Goal: Information Seeking & Learning: Learn about a topic

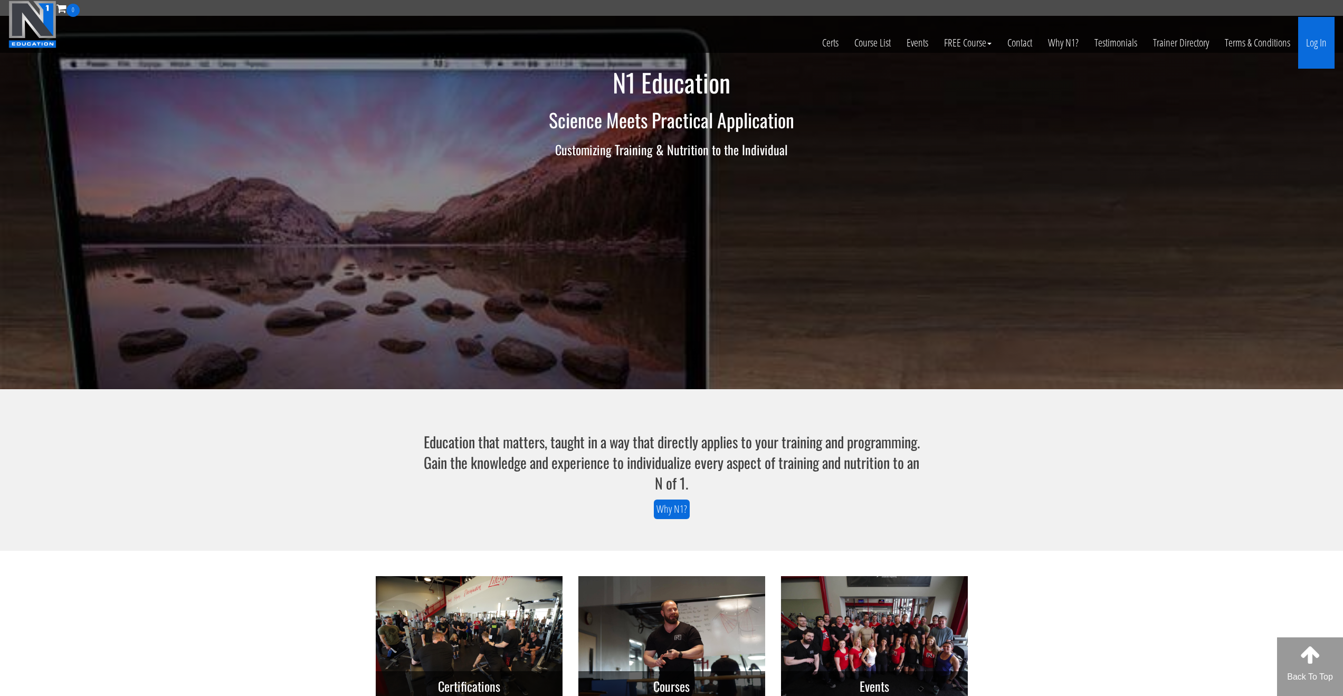
click at [1318, 45] on link "Log In" at bounding box center [1317, 43] width 36 height 52
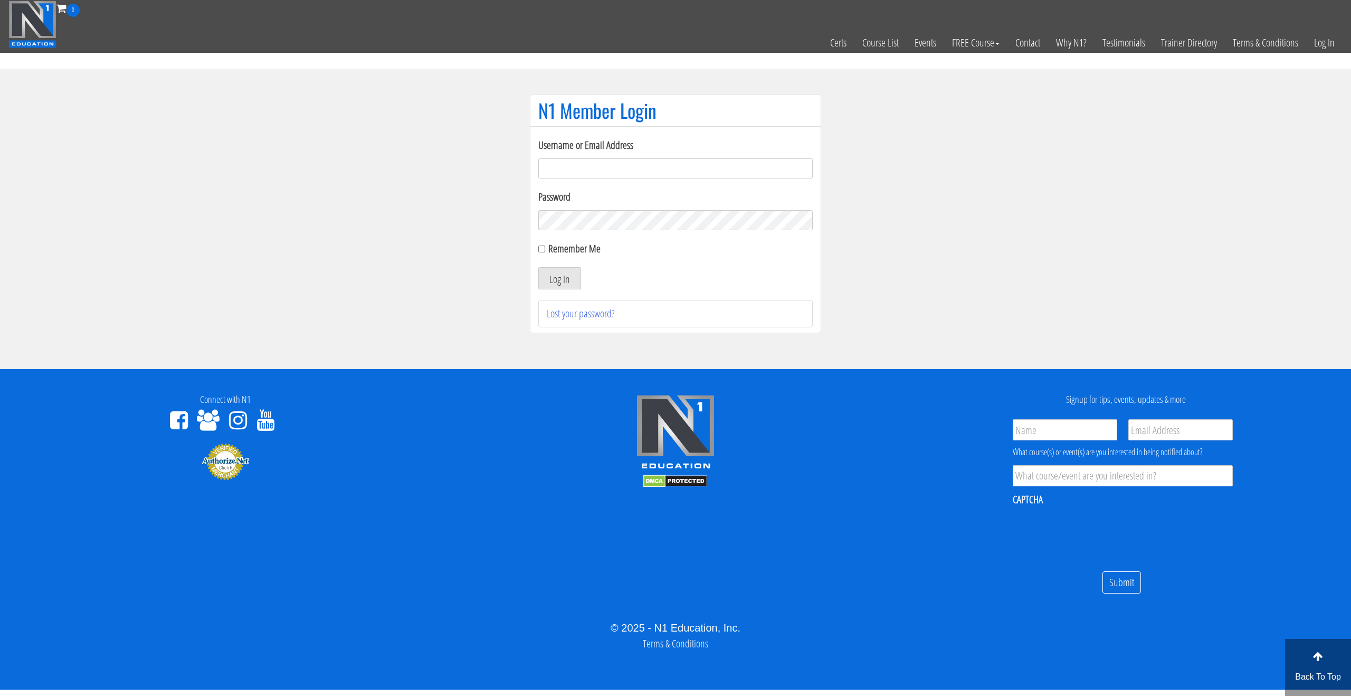
type input "pkumpf"
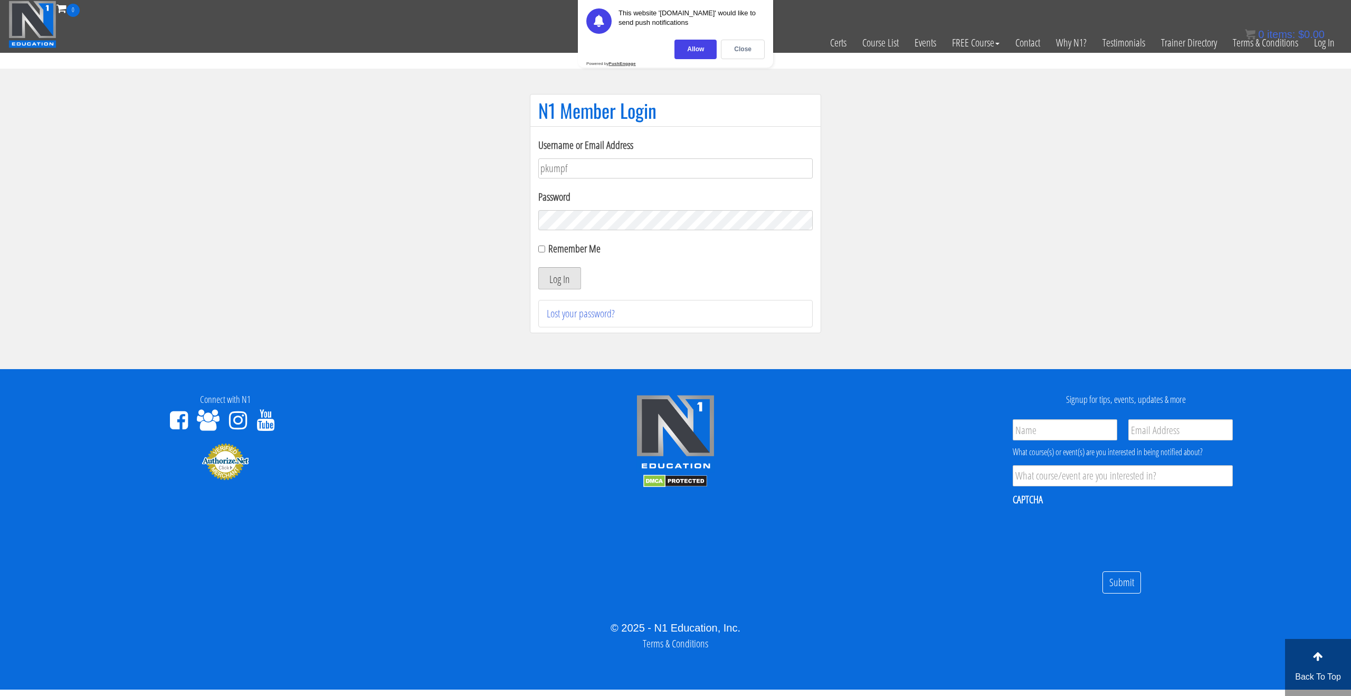
click at [558, 274] on button "Log In" at bounding box center [559, 278] width 43 height 22
click at [755, 54] on div "Close" at bounding box center [743, 50] width 44 height 20
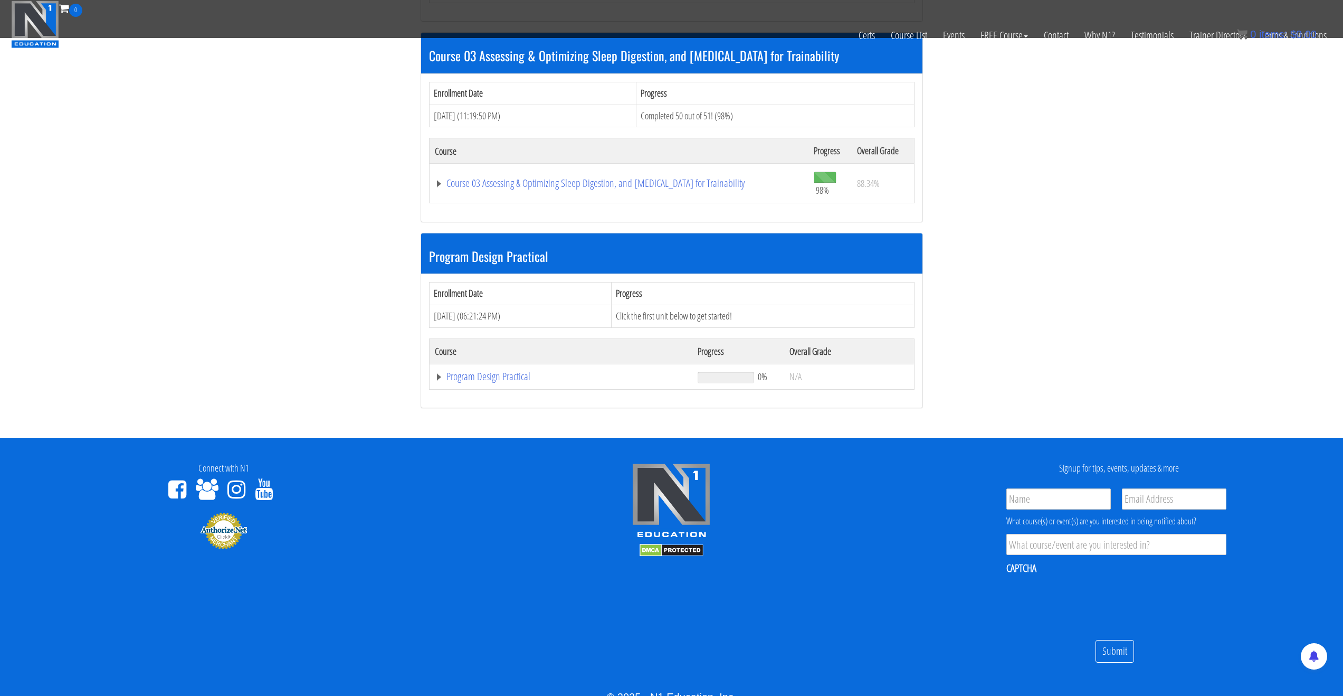
scroll to position [328, 0]
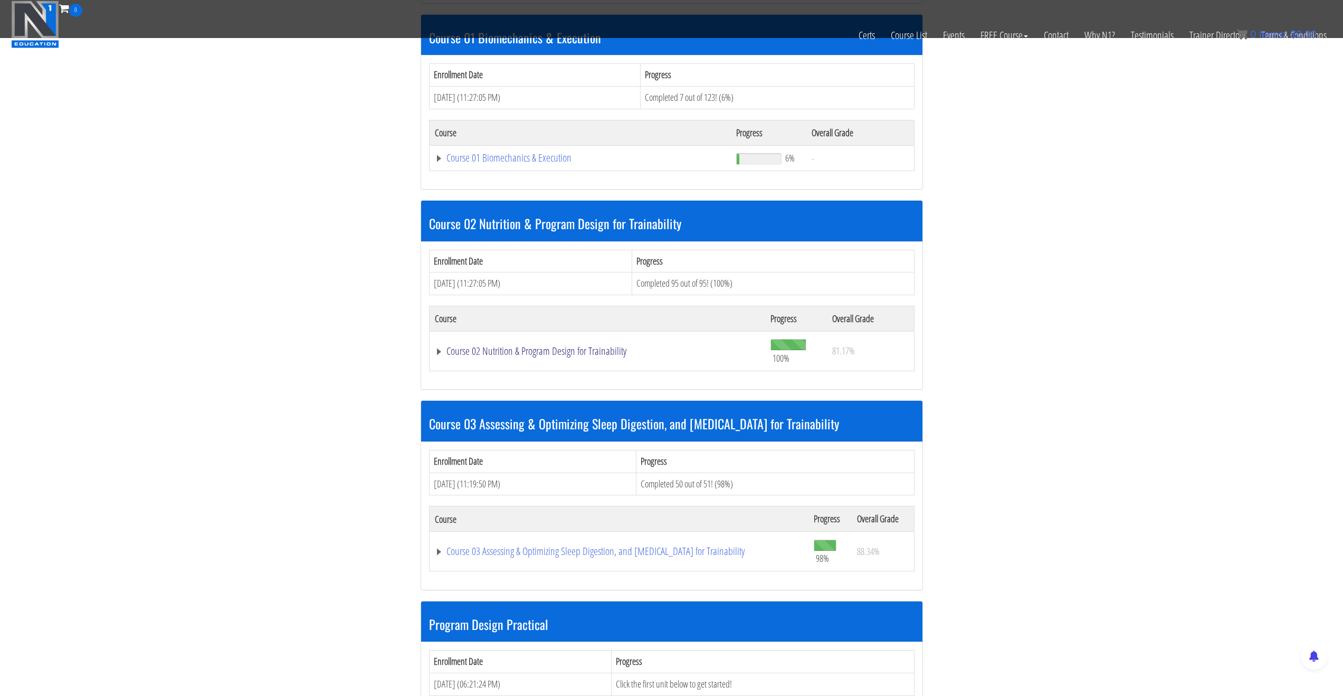
drag, startPoint x: 569, startPoint y: 353, endPoint x: 741, endPoint y: 334, distance: 173.7
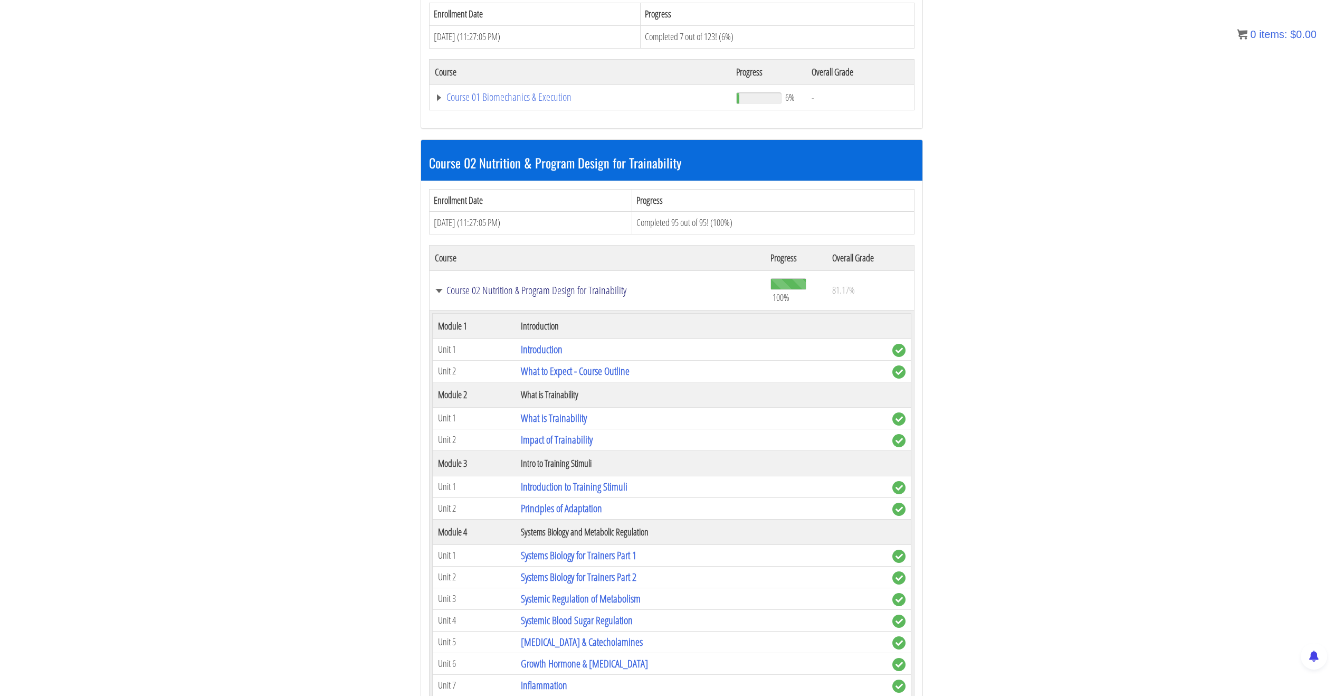
scroll to position [629, 0]
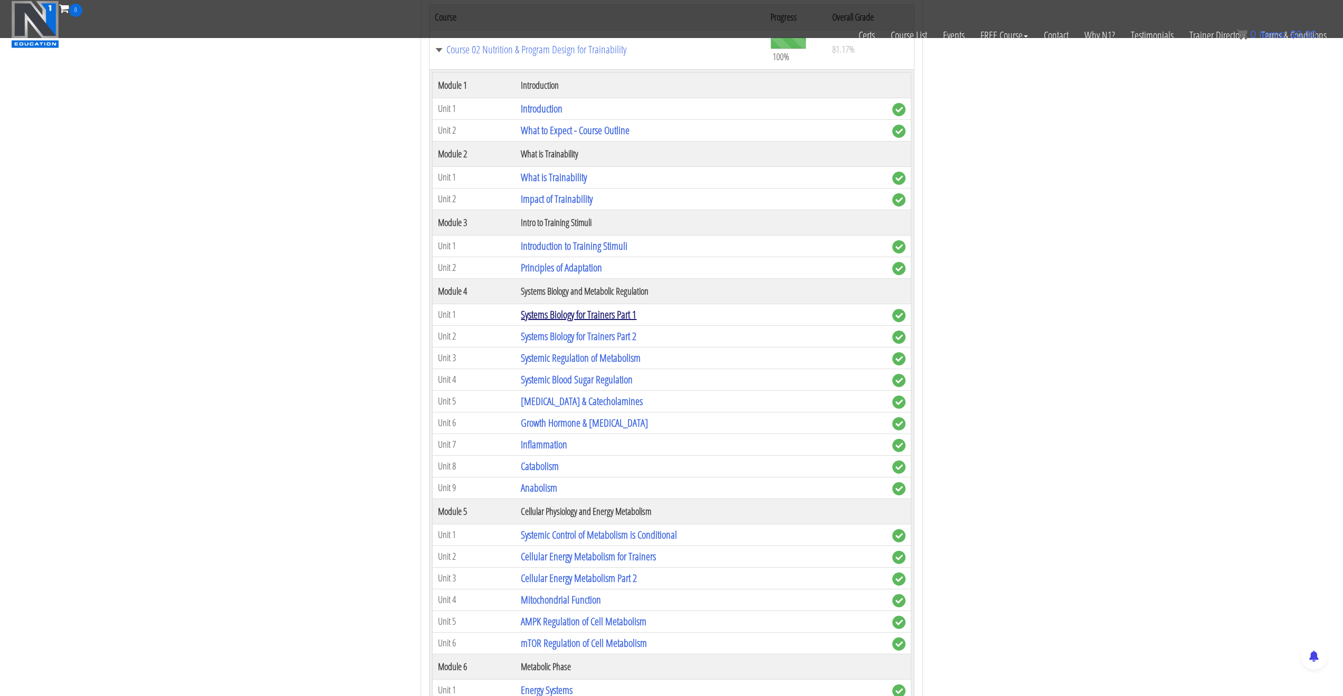
click at [584, 314] on link "Systems Biology for Trainers Part 1" at bounding box center [579, 314] width 116 height 14
